Goal: Task Accomplishment & Management: Complete application form

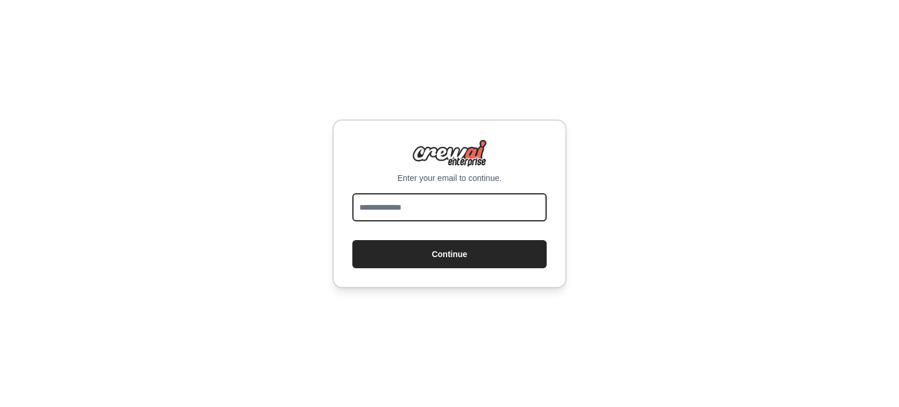
click at [463, 198] on input "email" at bounding box center [449, 207] width 194 height 28
type input "**********"
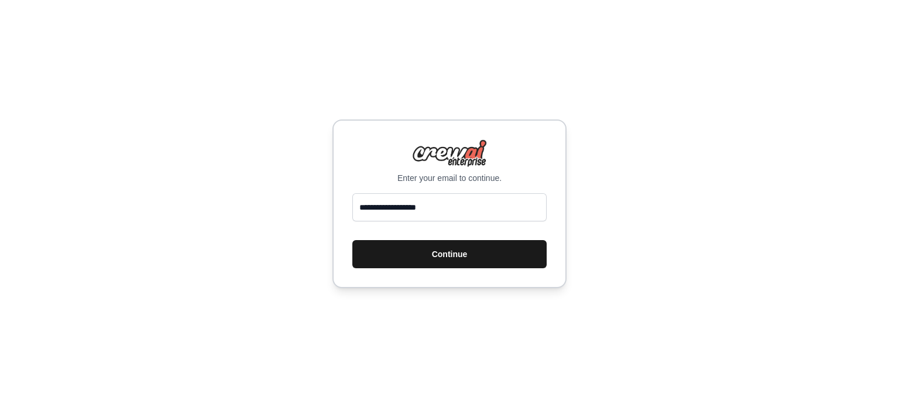
click at [396, 252] on button "Continue" at bounding box center [449, 254] width 194 height 28
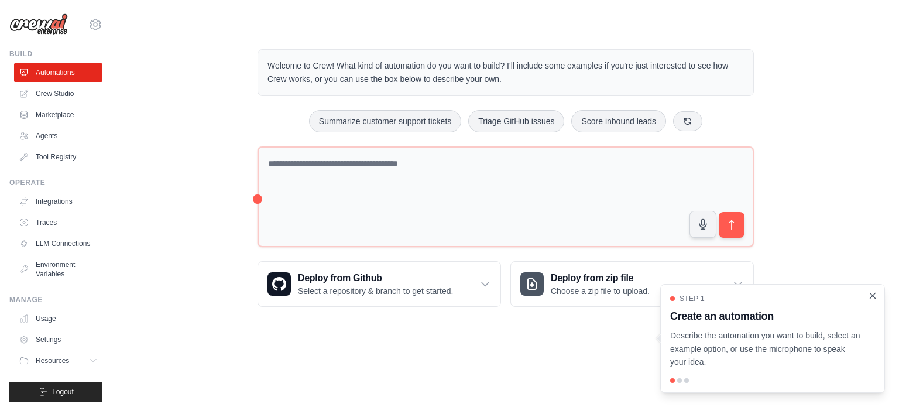
click at [873, 297] on icon "Close walkthrough" at bounding box center [872, 295] width 11 height 11
